Goal: Register for event/course

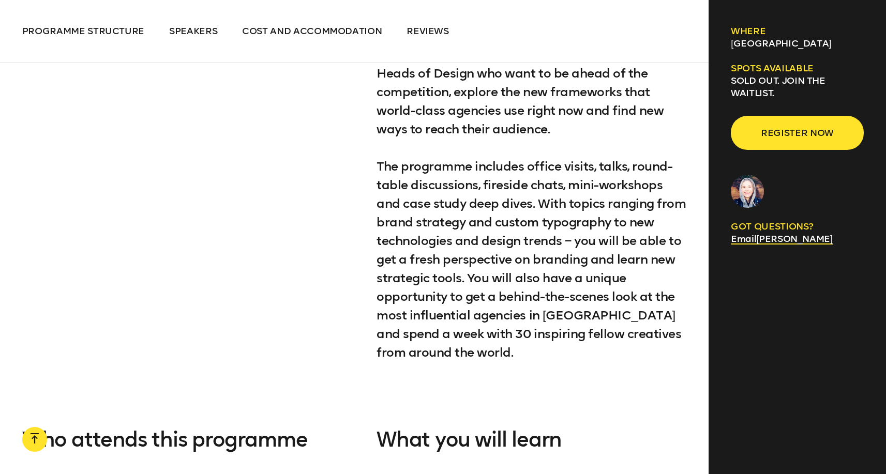
scroll to position [767, 0]
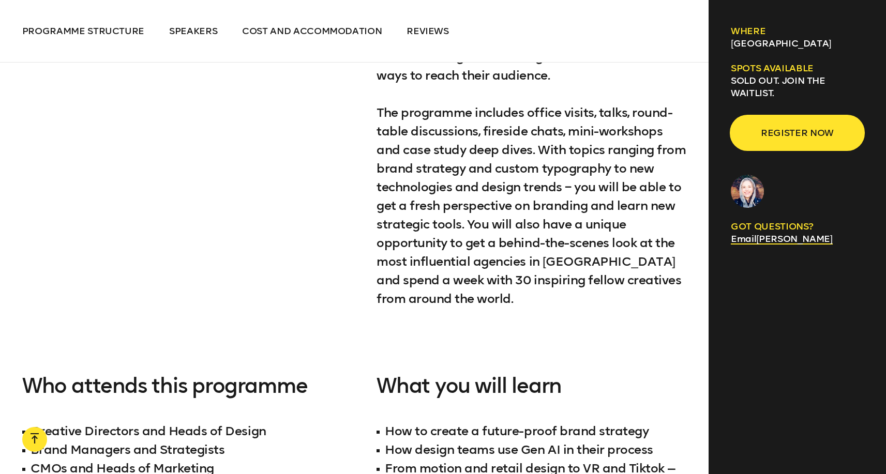
click at [808, 137] on span "Register now" at bounding box center [798, 133] width 100 height 20
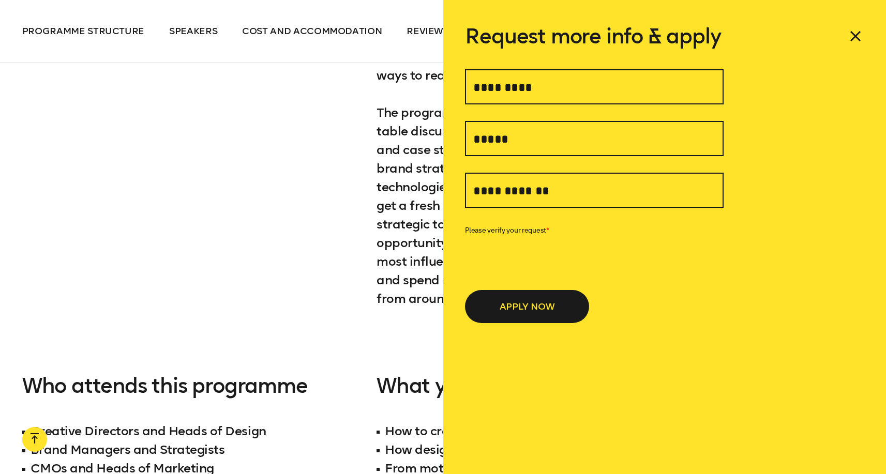
click at [287, 128] on div "Our 4-day immersive learning expedition brings together the brightest and most …" at bounding box center [354, 309] width 665 height 842
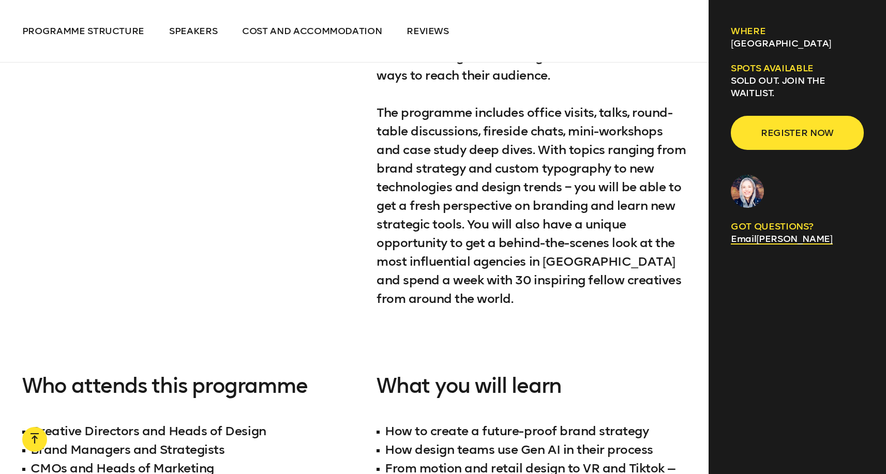
scroll to position [0, 0]
